Goal: Task Accomplishment & Management: Use online tool/utility

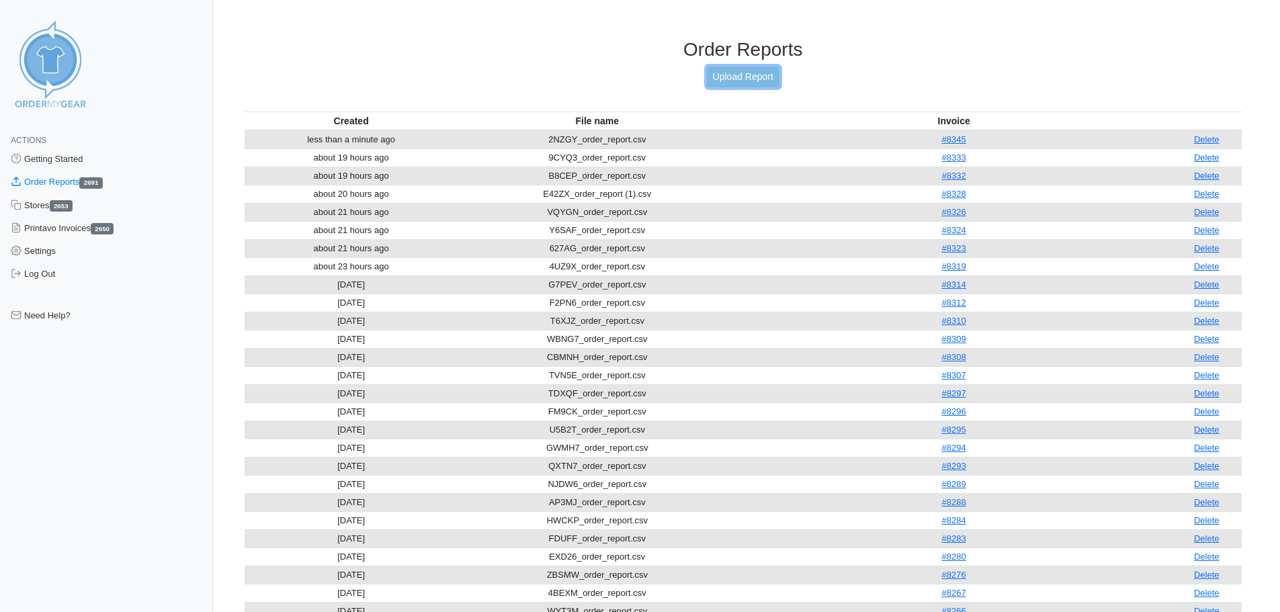
click at [753, 80] on link "Upload Report" at bounding box center [743, 77] width 73 height 21
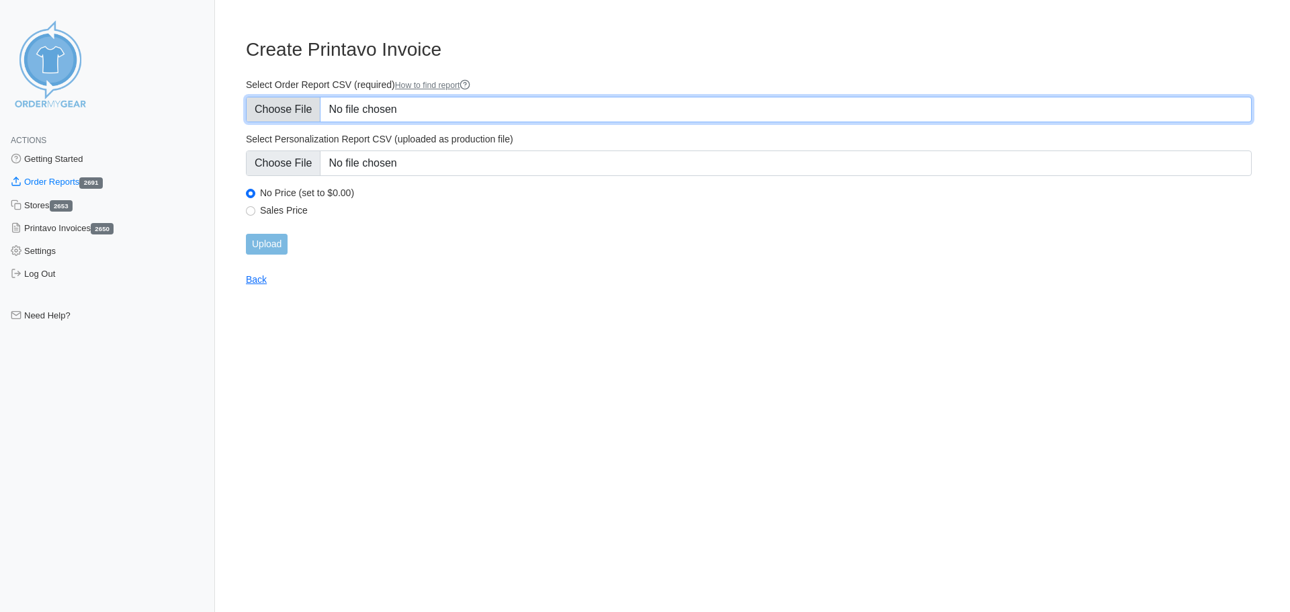
click at [421, 106] on input "Select Order Report CSV (required) How to find report" at bounding box center [749, 110] width 1006 height 26
type input "C:\fakepath\2UGM8_order_report.csv"
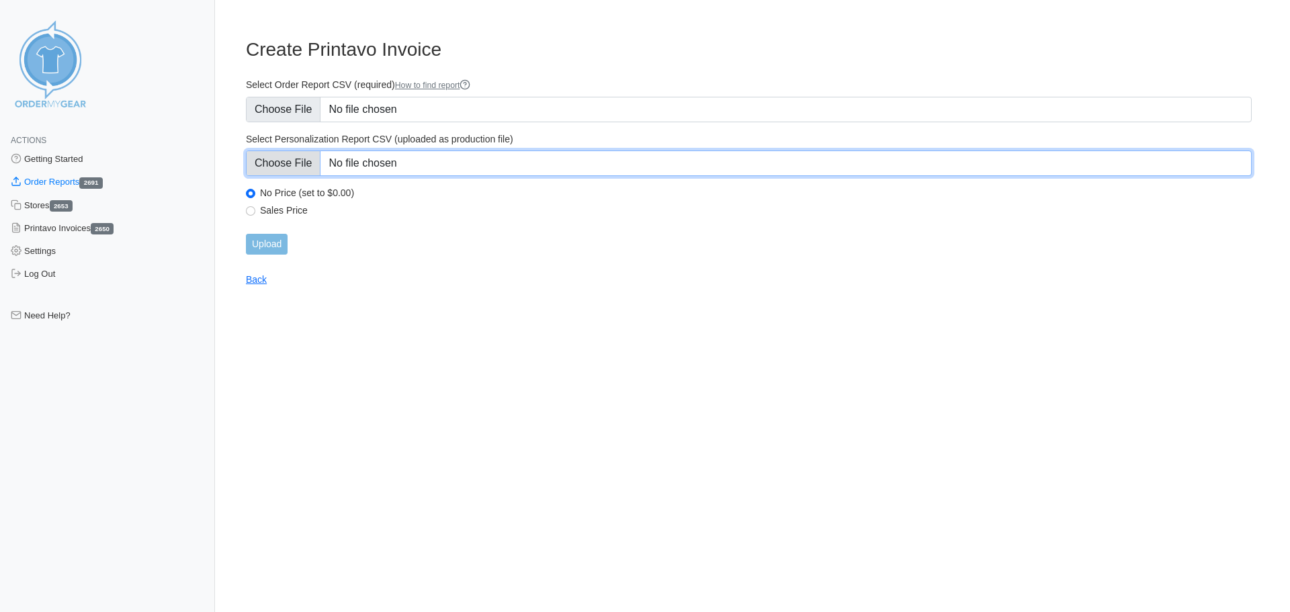
click at [438, 167] on input "Select Personalization Report CSV (uploaded as production file)" at bounding box center [749, 164] width 1006 height 26
type input "C:\fakepath\2UGM8_personalization_report.csv"
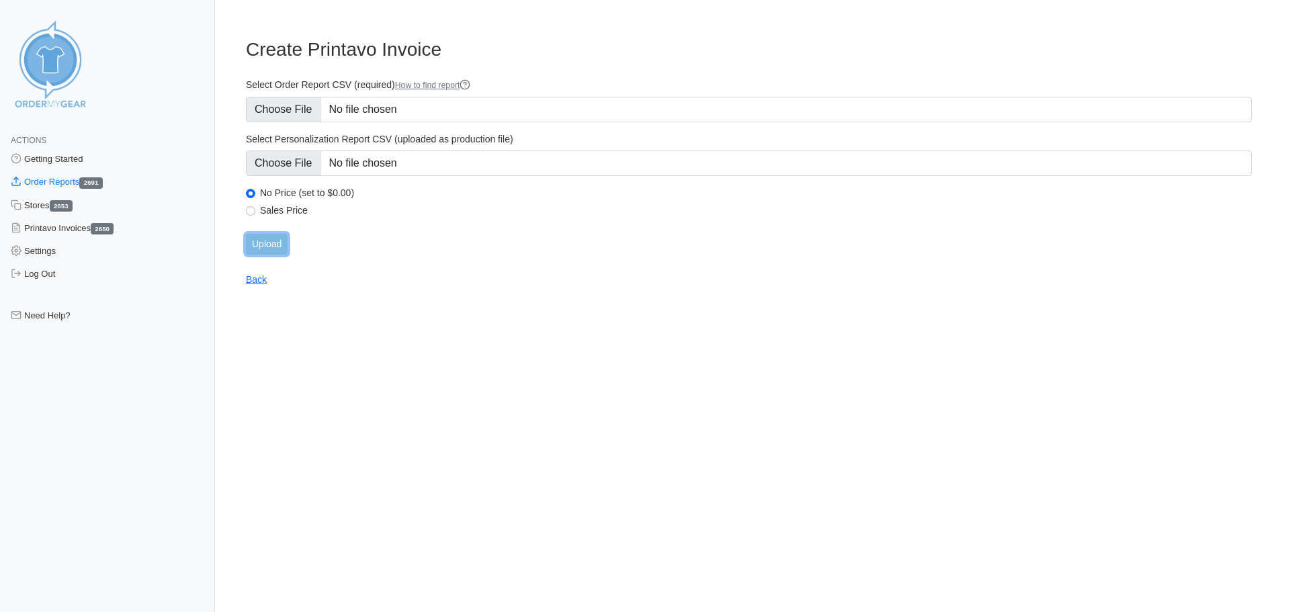
click at [267, 249] on input "Upload" at bounding box center [267, 244] width 42 height 21
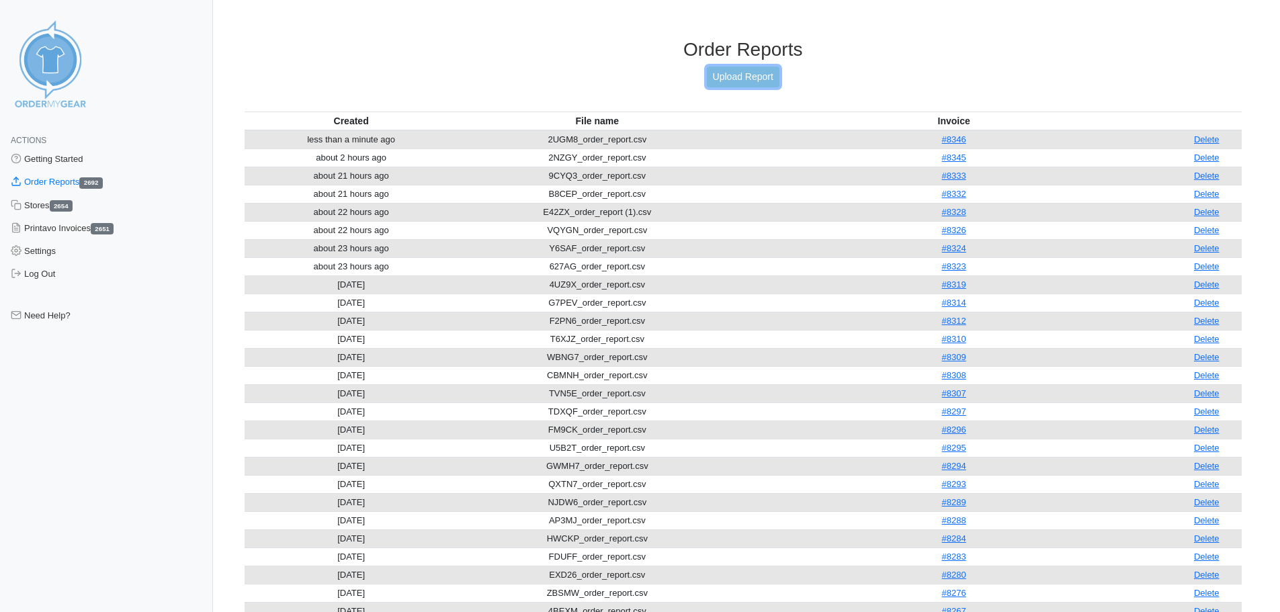
click at [763, 79] on link "Upload Report" at bounding box center [743, 77] width 73 height 21
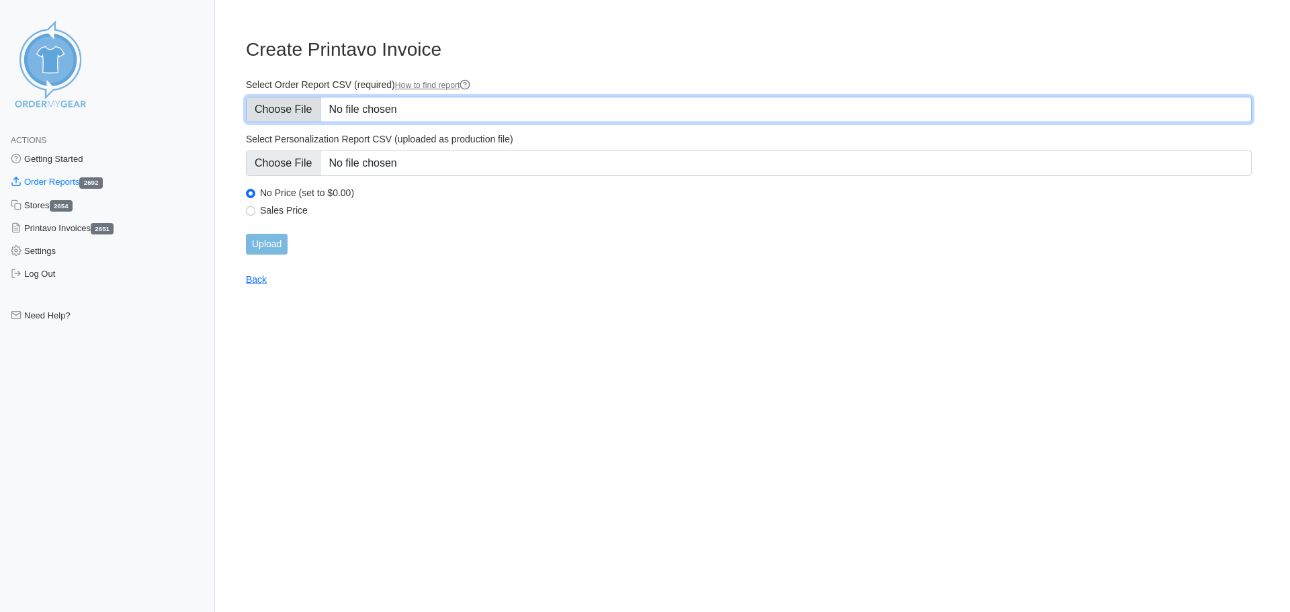
click at [415, 101] on input "Select Order Report CSV (required) How to find report" at bounding box center [749, 110] width 1006 height 26
type input "C:\fakepath\K3WTN_order_report.csv"
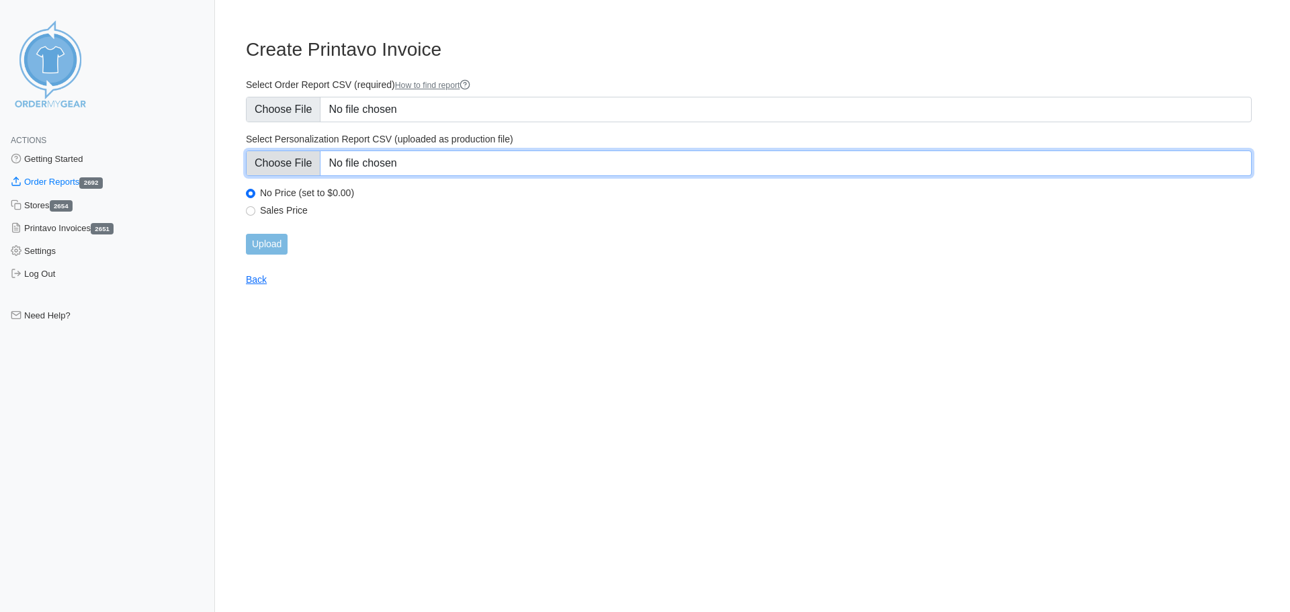
click at [519, 159] on input "Select Personalization Report CSV (uploaded as production file)" at bounding box center [749, 164] width 1006 height 26
type input "C:\fakepath\K3WTN_personalization_report.csv"
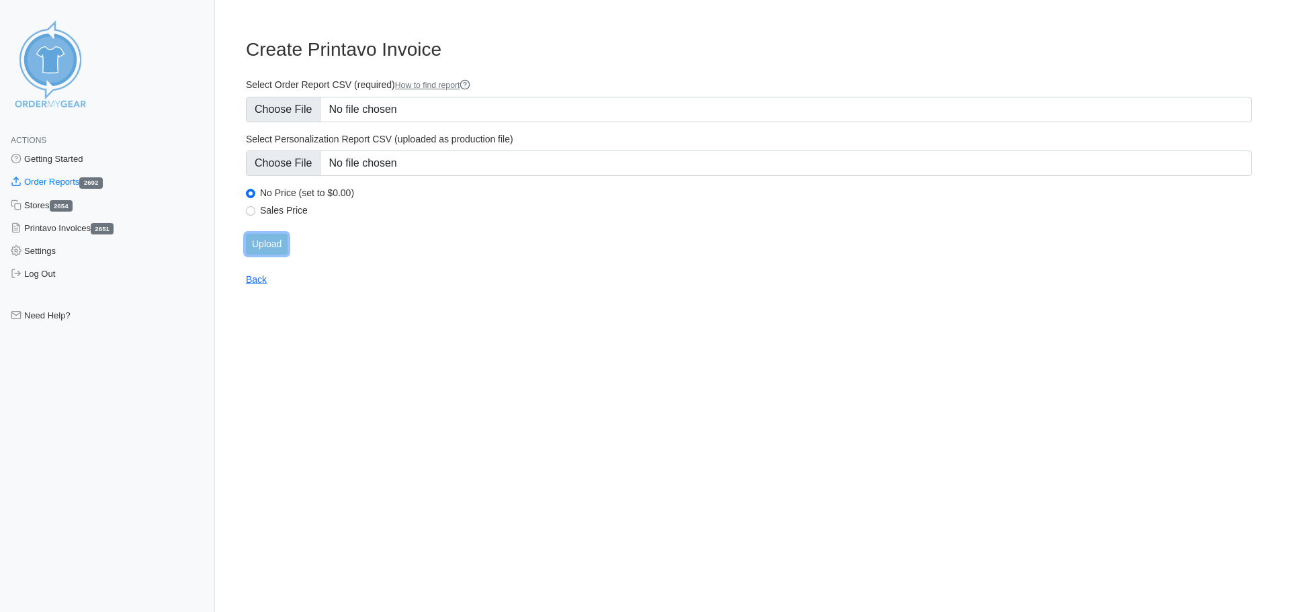
click at [259, 250] on input "Upload" at bounding box center [267, 244] width 42 height 21
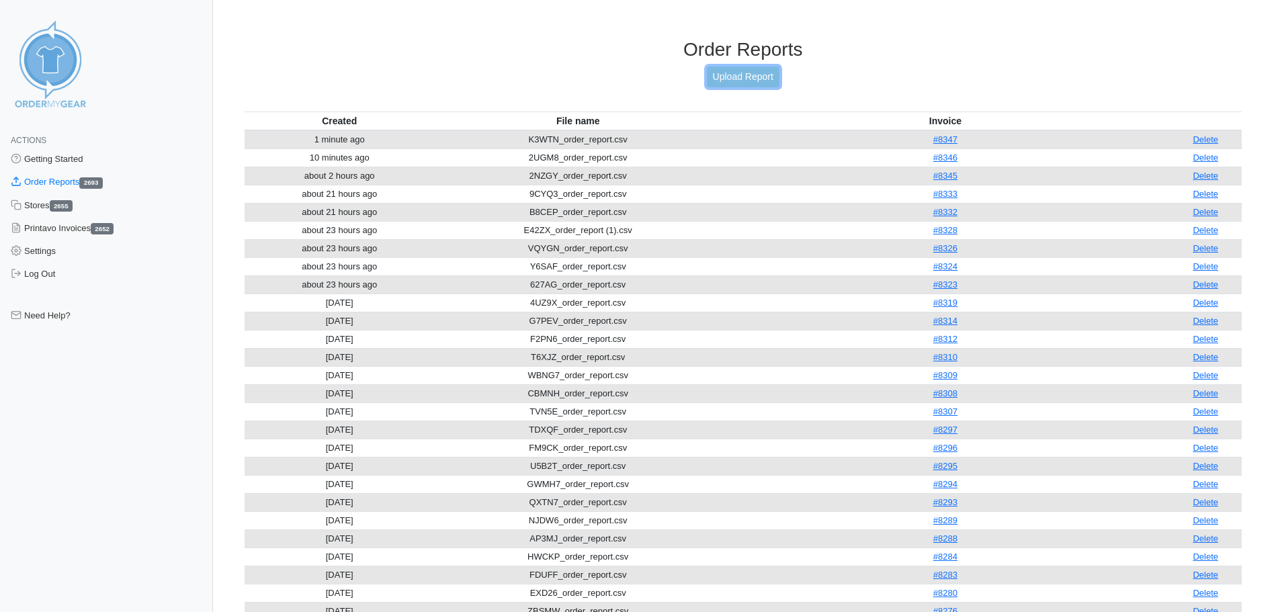
click at [733, 79] on link "Upload Report" at bounding box center [743, 77] width 73 height 21
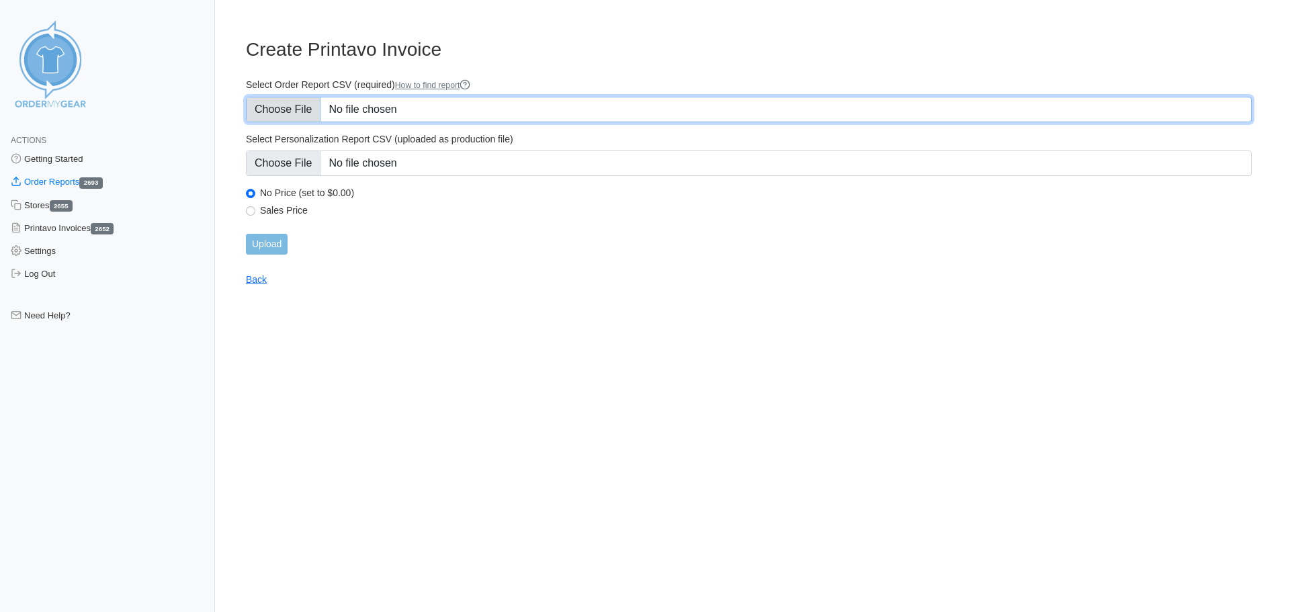
click at [367, 115] on input "Select Order Report CSV (required) How to find report" at bounding box center [749, 110] width 1006 height 26
type input "C:\fakepath\8MD7H_order_report.csv"
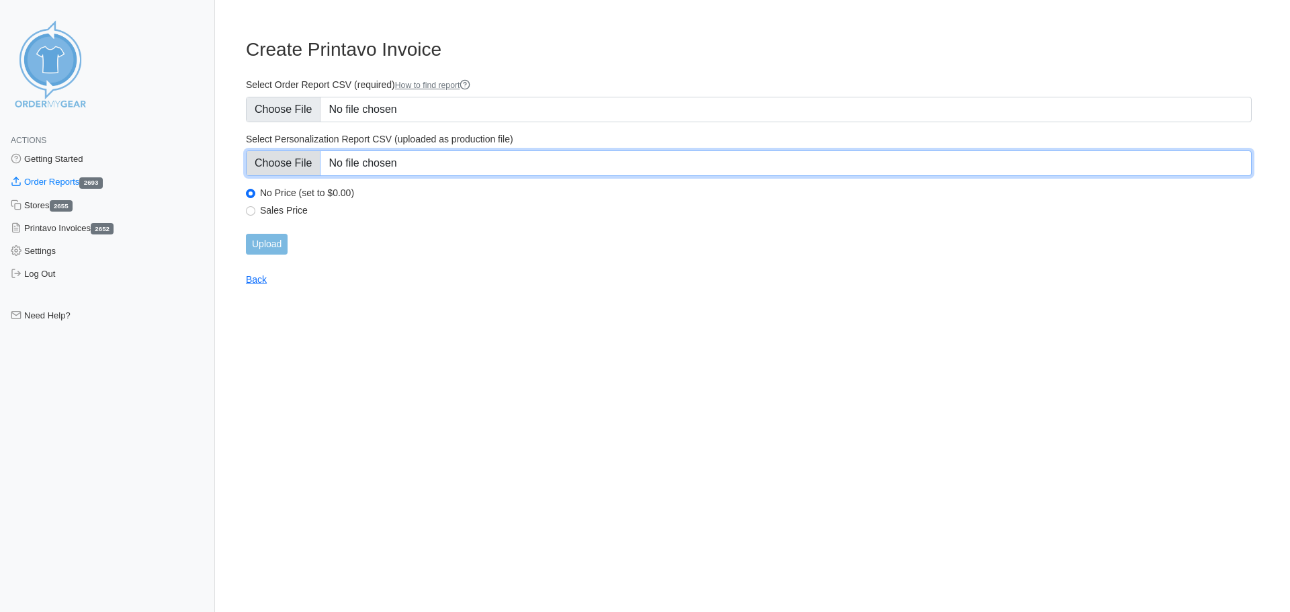
click at [513, 166] on input "Select Personalization Report CSV (uploaded as production file)" at bounding box center [749, 164] width 1006 height 26
type input "C:\fakepath\8MD7H_personalization_report.csv"
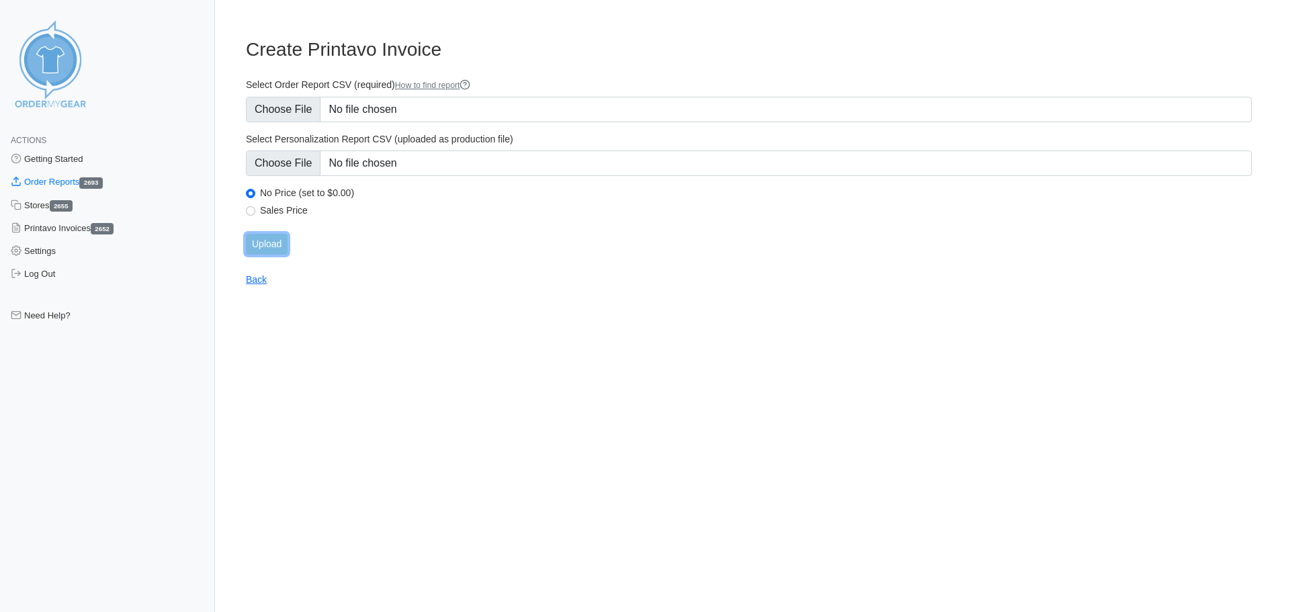
click at [279, 245] on input "Upload" at bounding box center [267, 244] width 42 height 21
